Goal: Find specific page/section: Find specific page/section

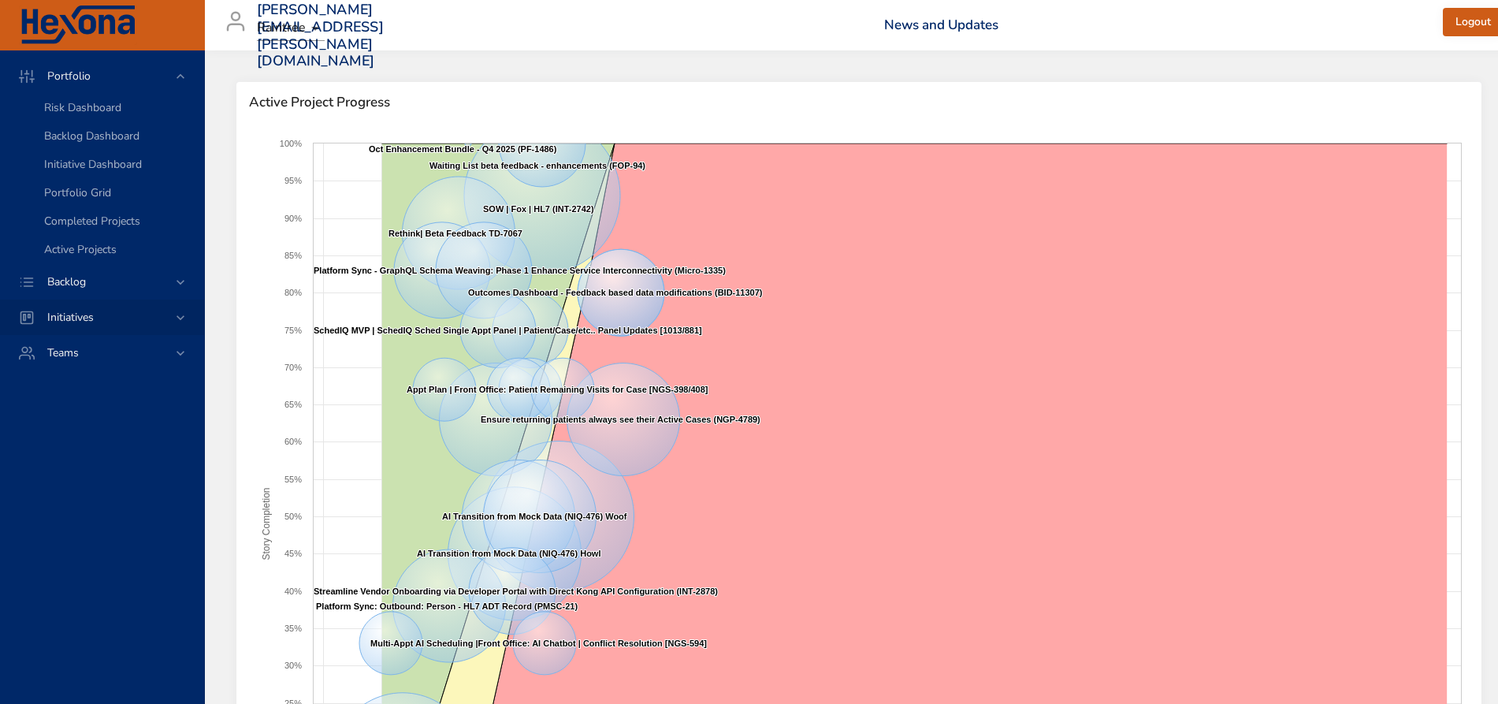
click at [185, 319] on icon at bounding box center [181, 318] width 16 height 16
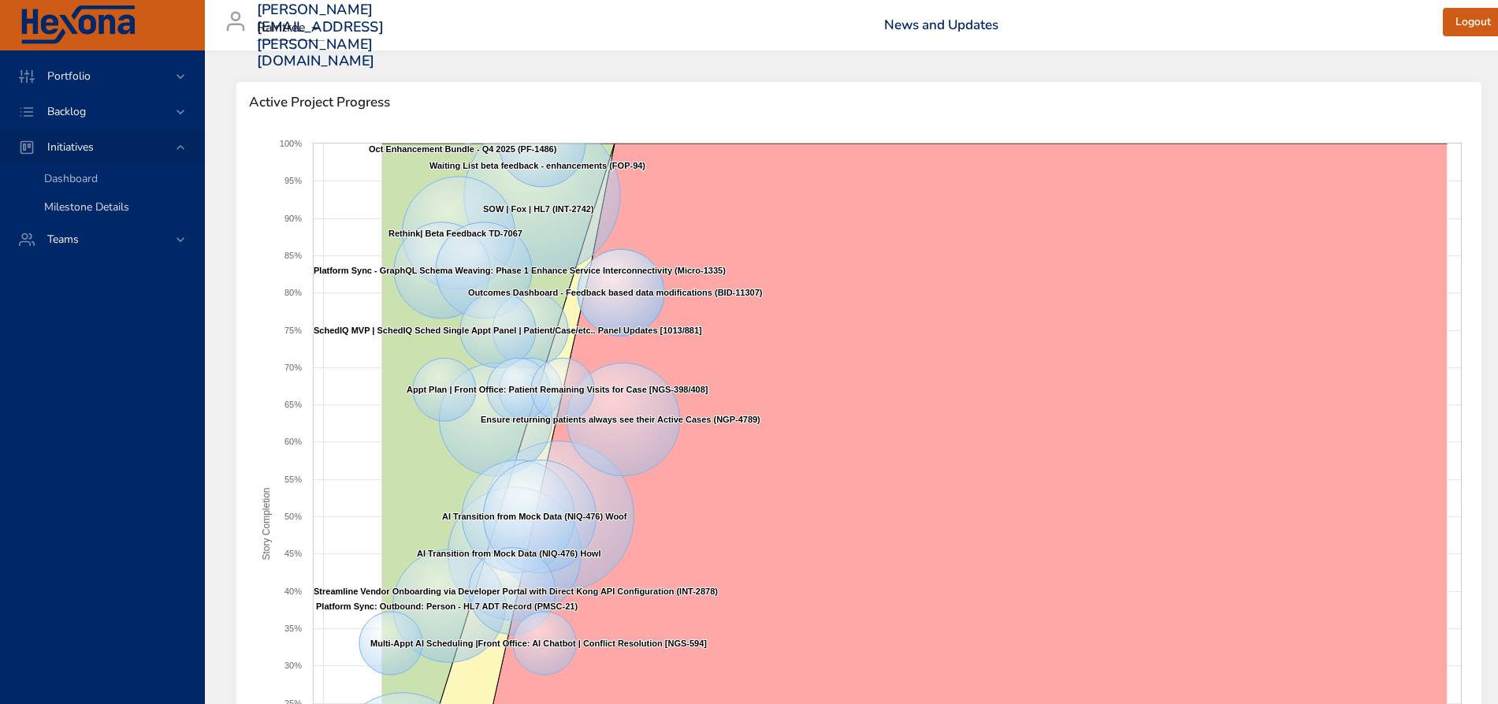
click at [95, 206] on span "Milestone Details" at bounding box center [86, 206] width 85 height 15
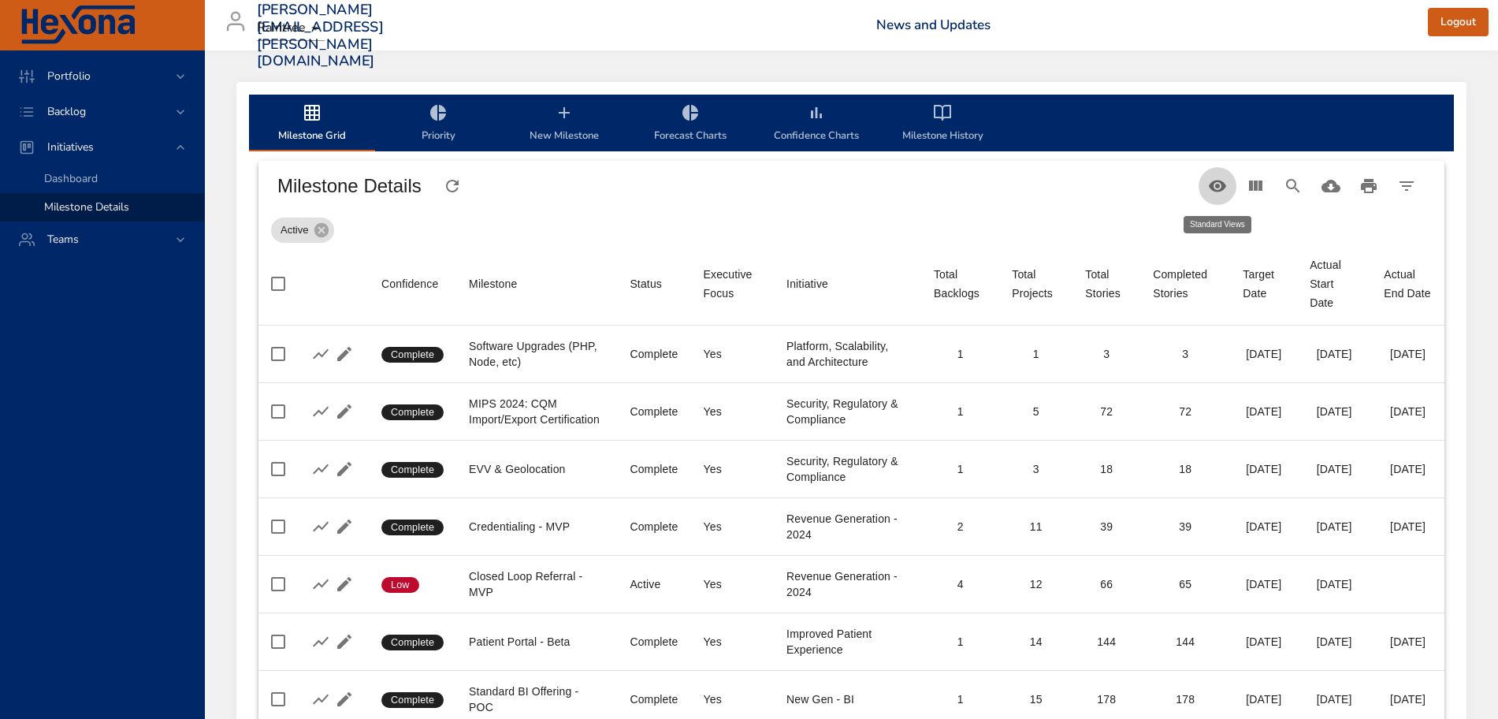
click at [1220, 184] on icon "Table Toolbar" at bounding box center [1217, 185] width 19 height 19
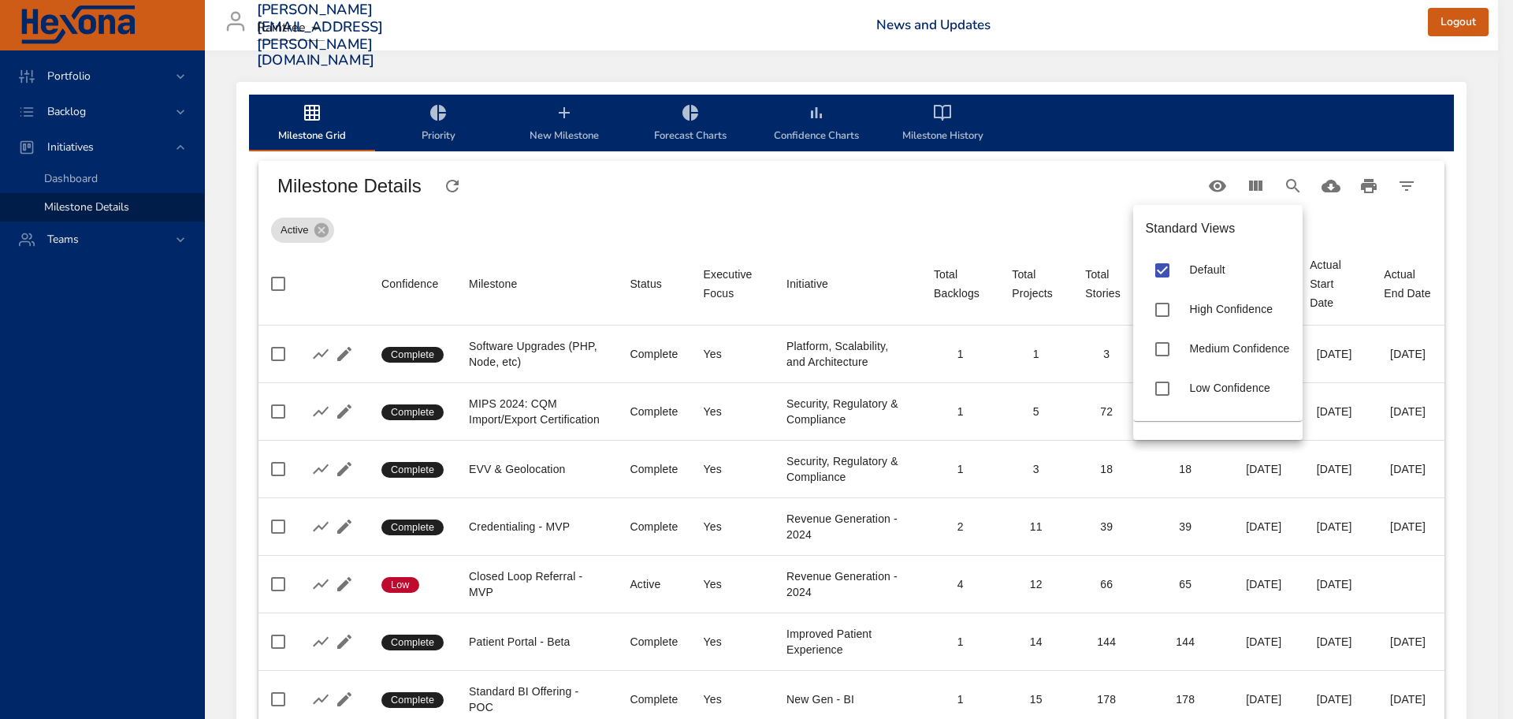
click at [1217, 184] on div at bounding box center [756, 359] width 1513 height 719
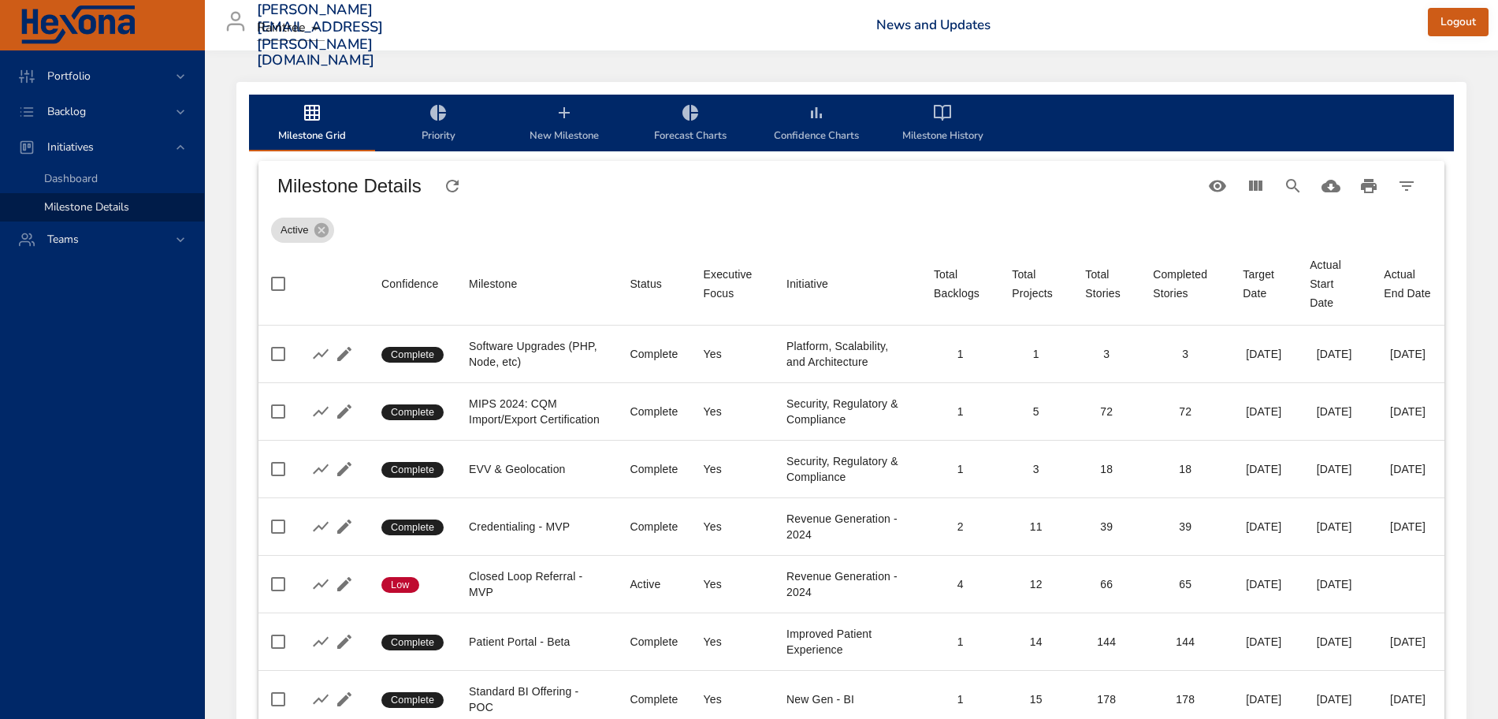
click at [1092, 188] on div "Milestone Details" at bounding box center [738, 186] width 940 height 44
click at [1250, 180] on icon "View Columns" at bounding box center [1255, 185] width 13 height 10
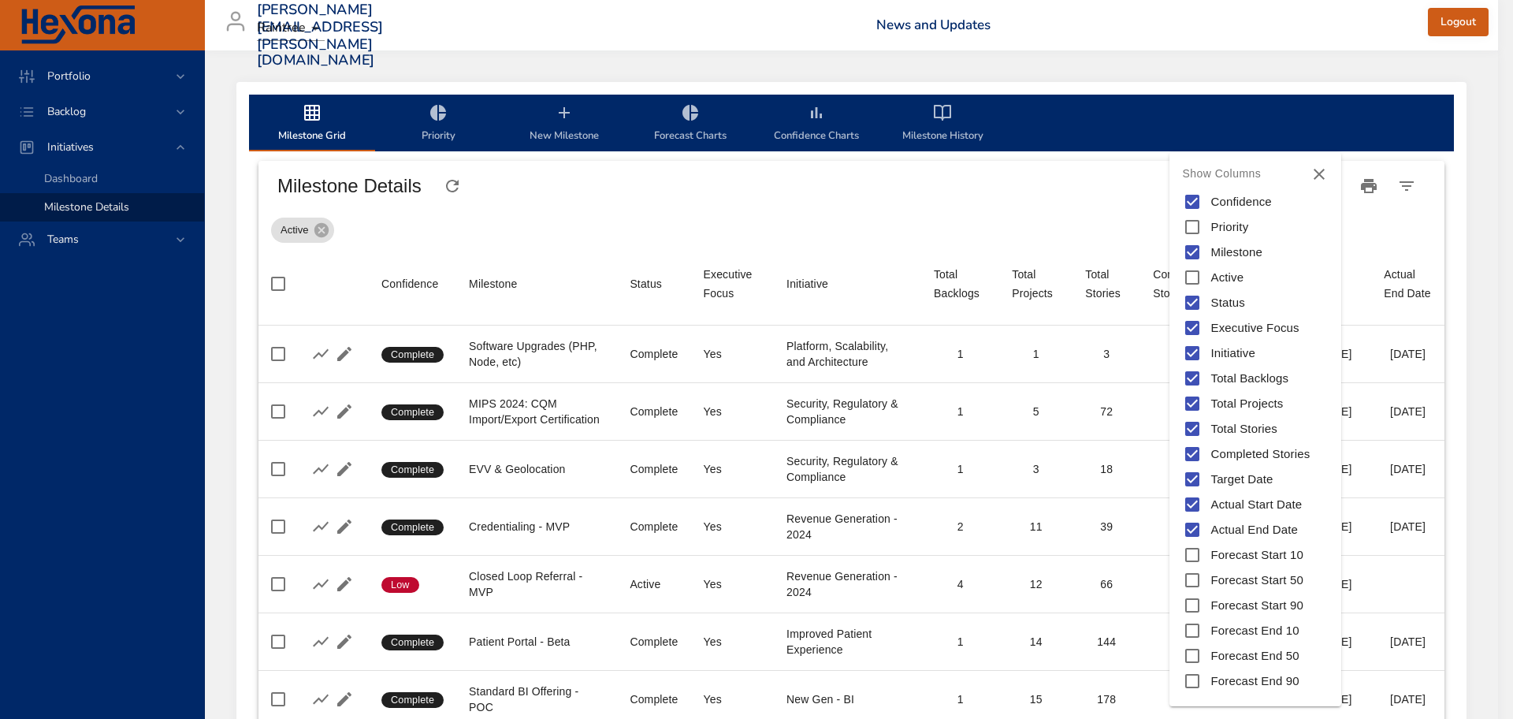
click at [1074, 187] on div at bounding box center [756, 359] width 1513 height 719
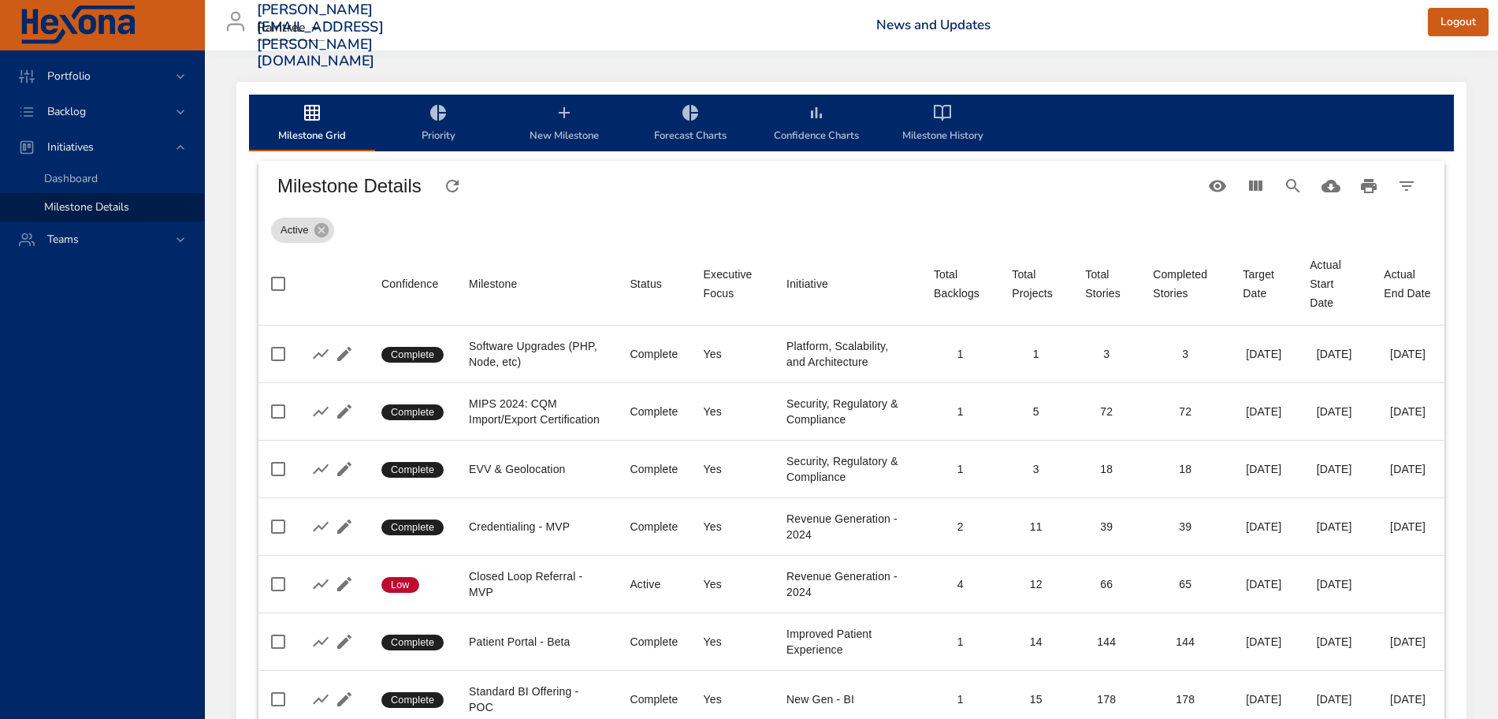
click at [797, 280] on div "Initiative" at bounding box center [807, 283] width 42 height 19
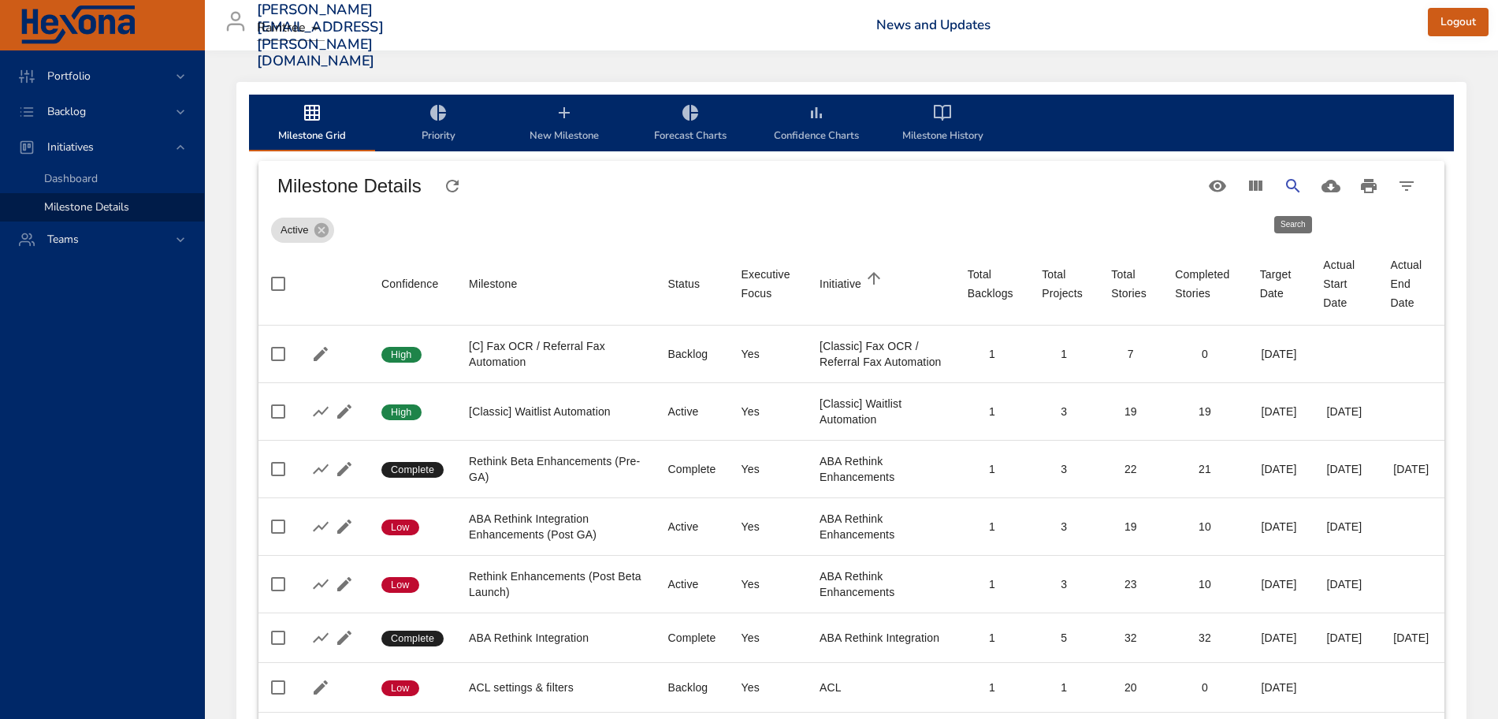
click at [1302, 177] on button "Search" at bounding box center [1293, 186] width 38 height 38
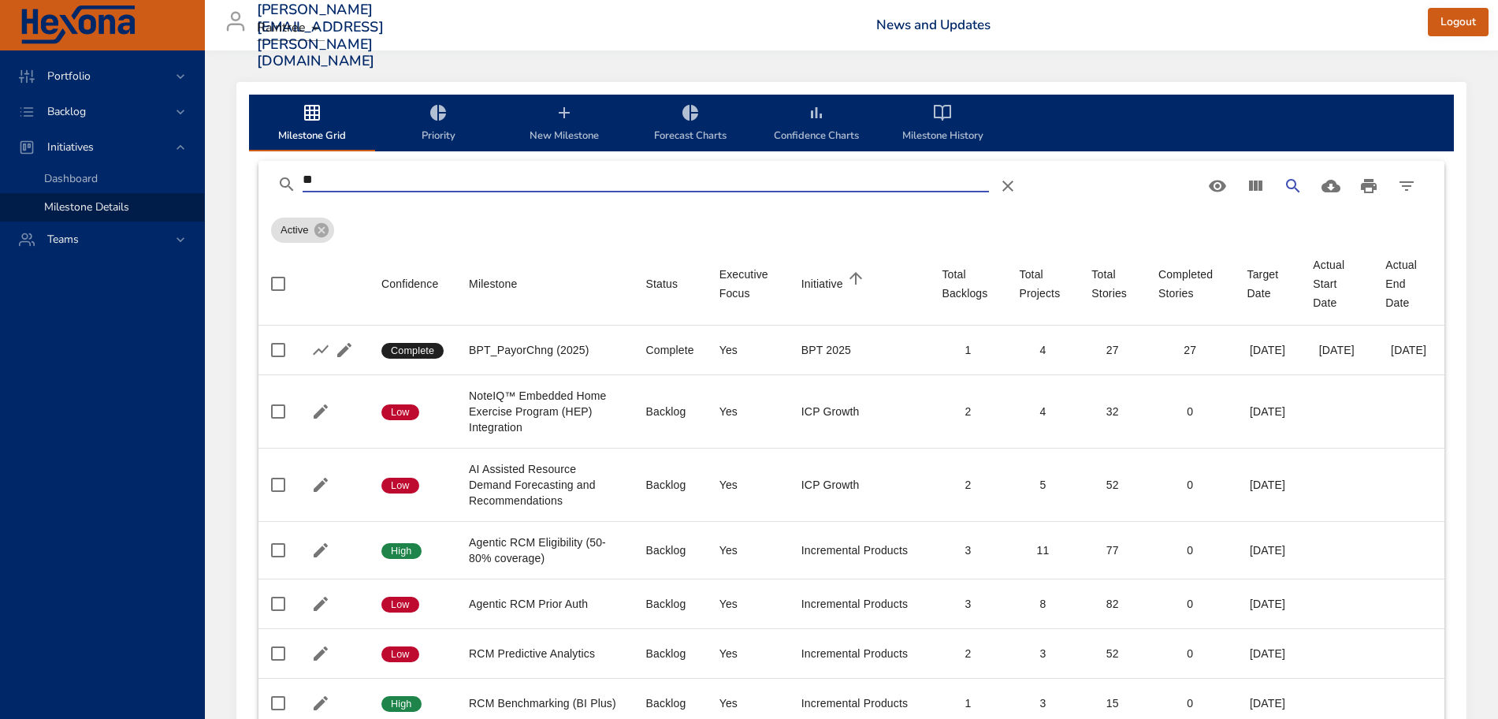
type input "*"
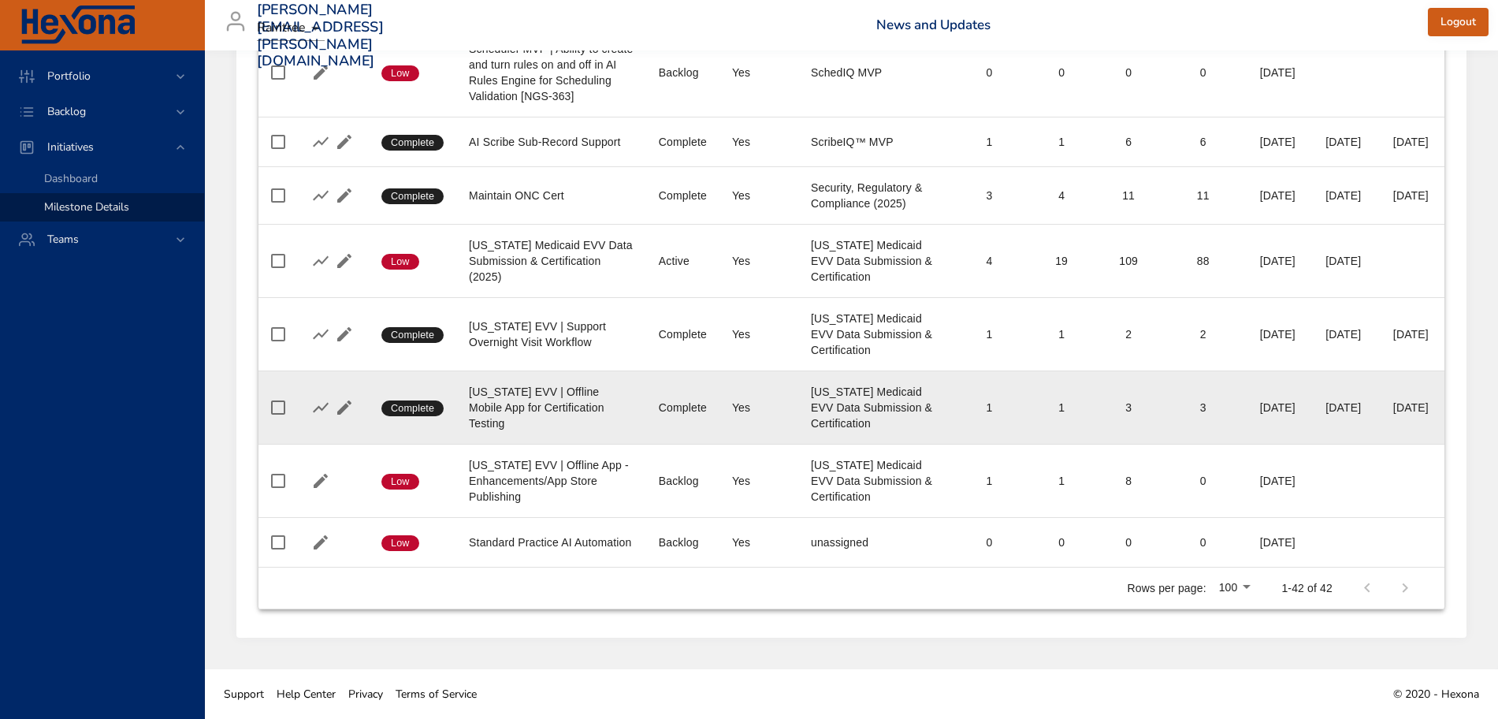
scroll to position [2361, 0]
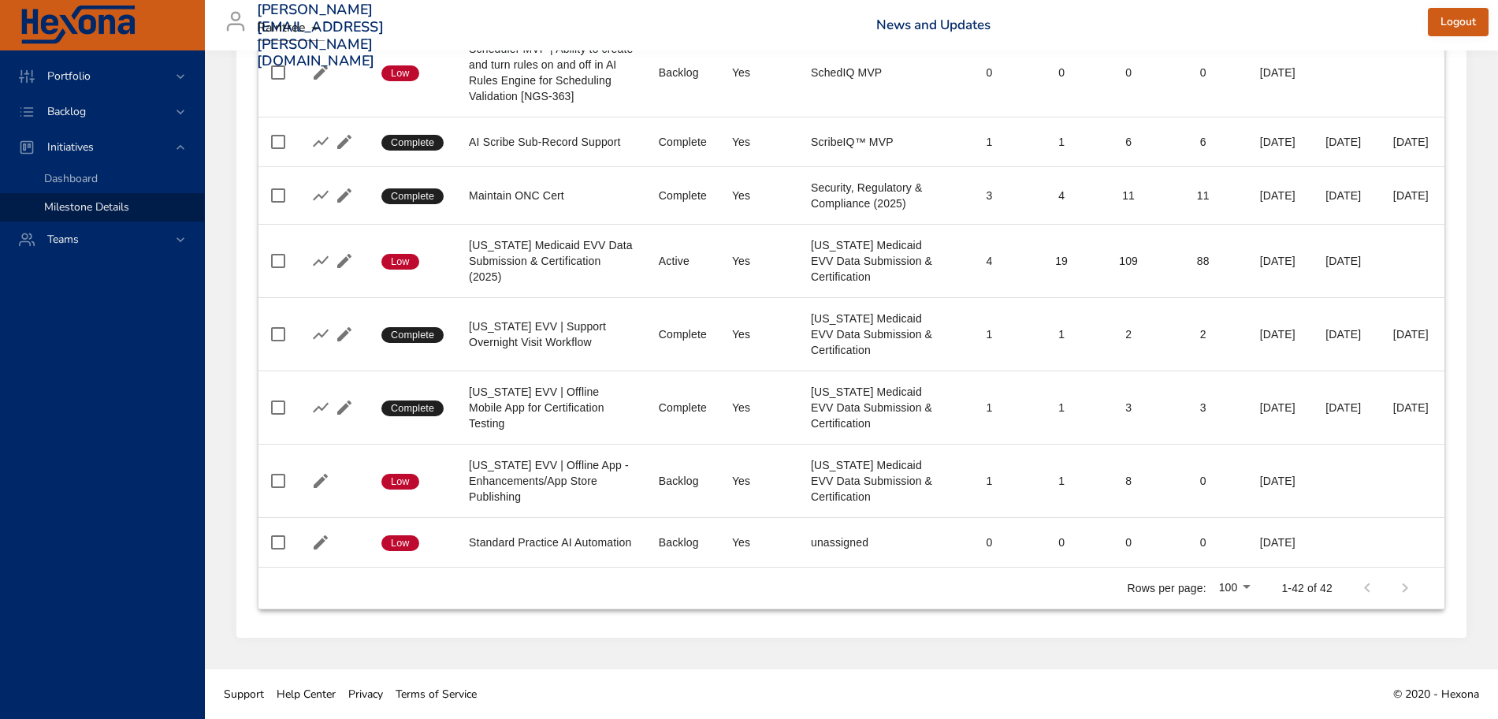
type input "**"
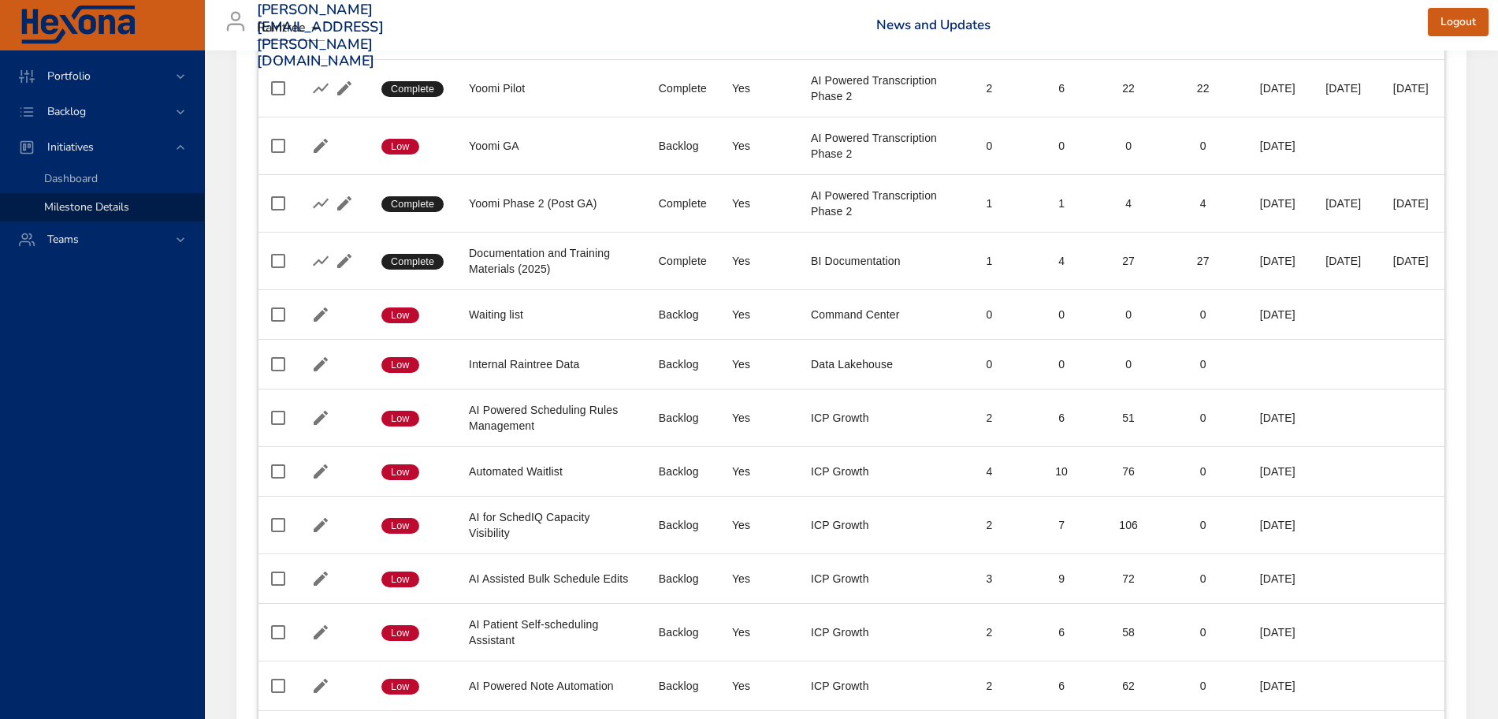
scroll to position [0, 0]
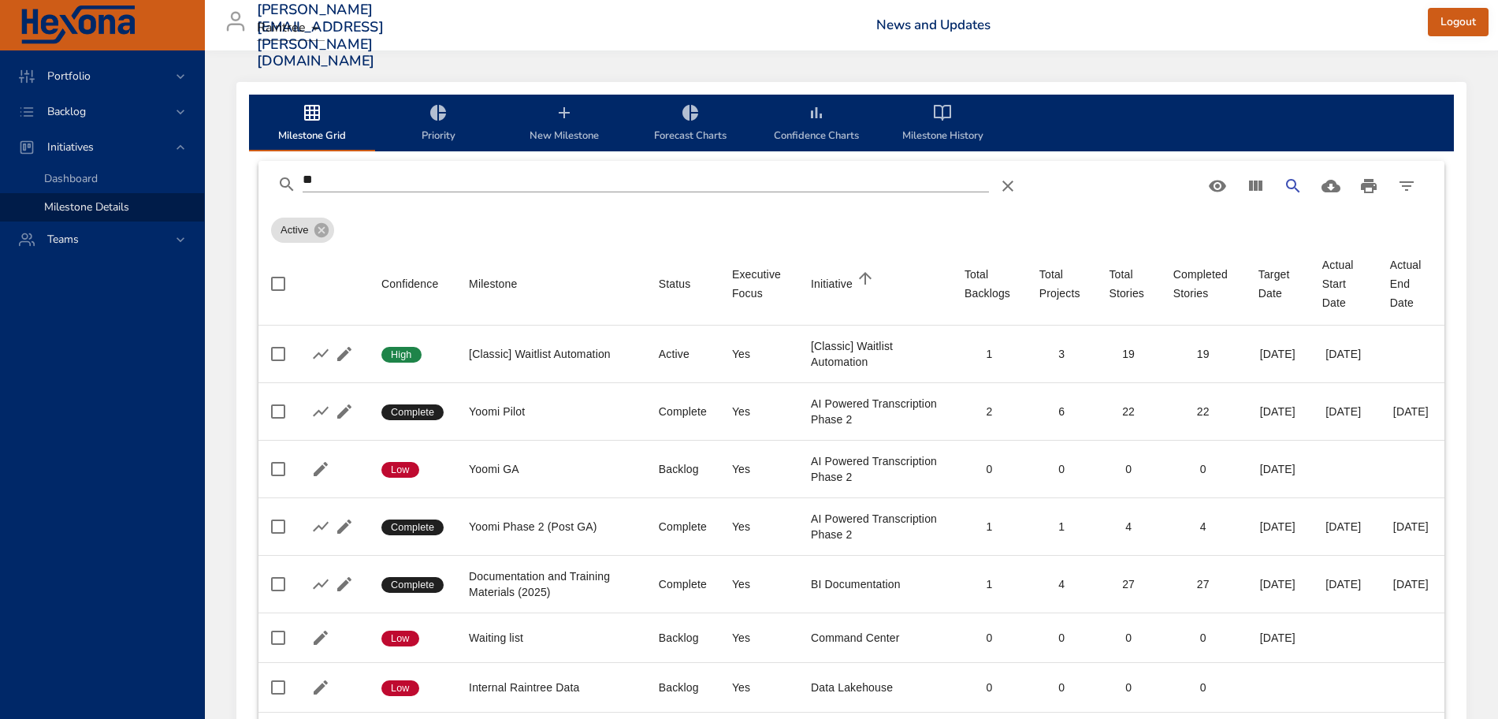
click at [811, 280] on div "Initiative" at bounding box center [832, 283] width 42 height 19
